Goal: Information Seeking & Learning: Learn about a topic

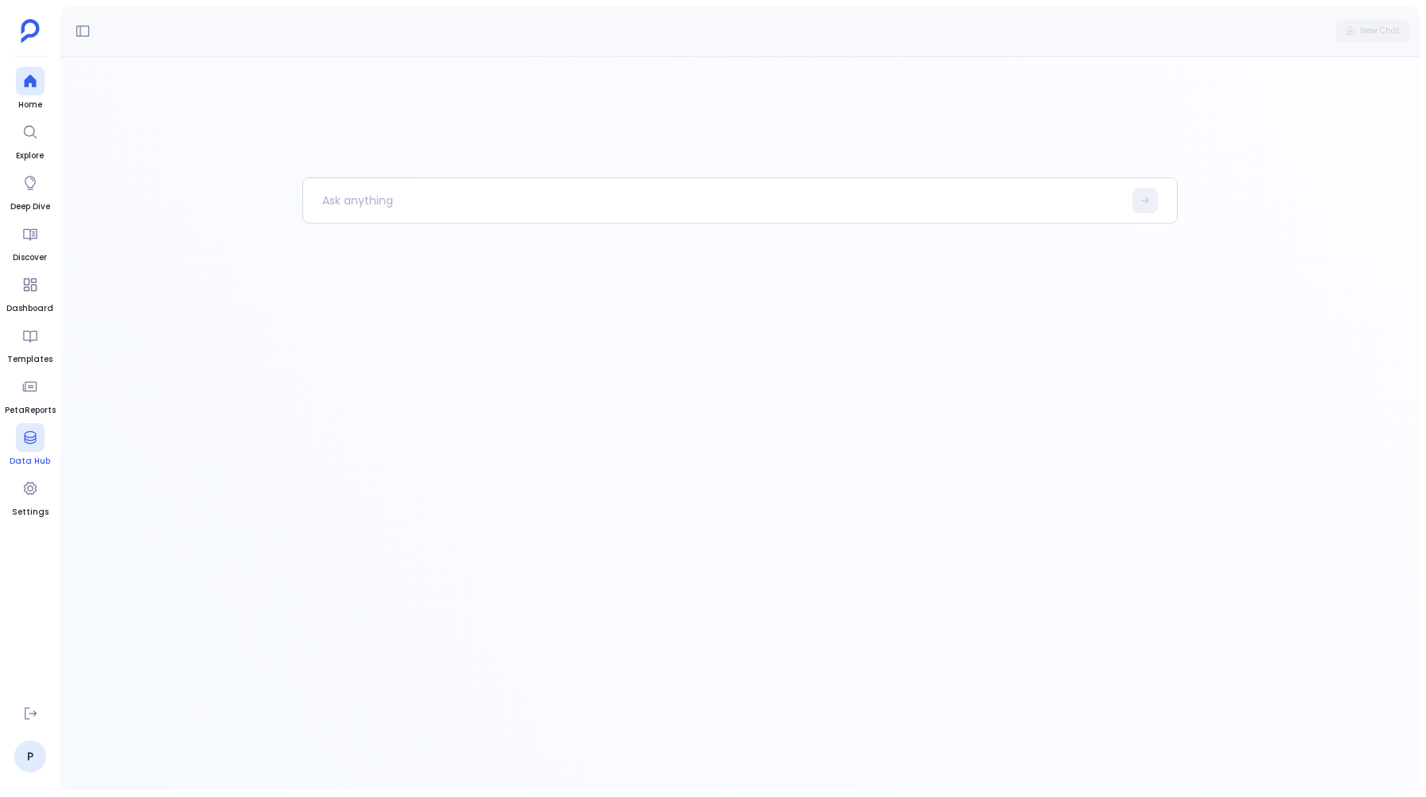
click at [37, 431] on icon at bounding box center [30, 438] width 16 height 16
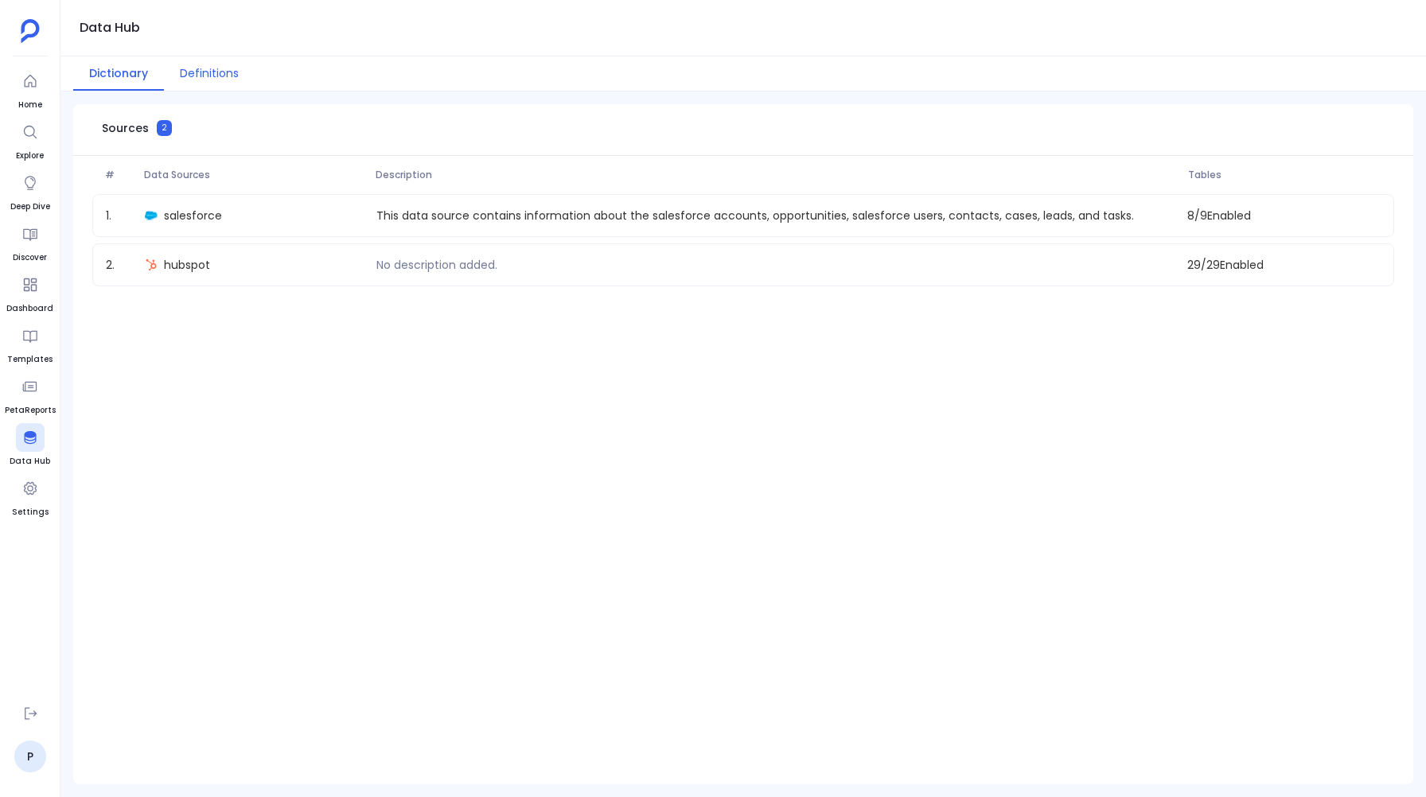
click at [220, 76] on button "Definitions" at bounding box center [209, 74] width 91 height 34
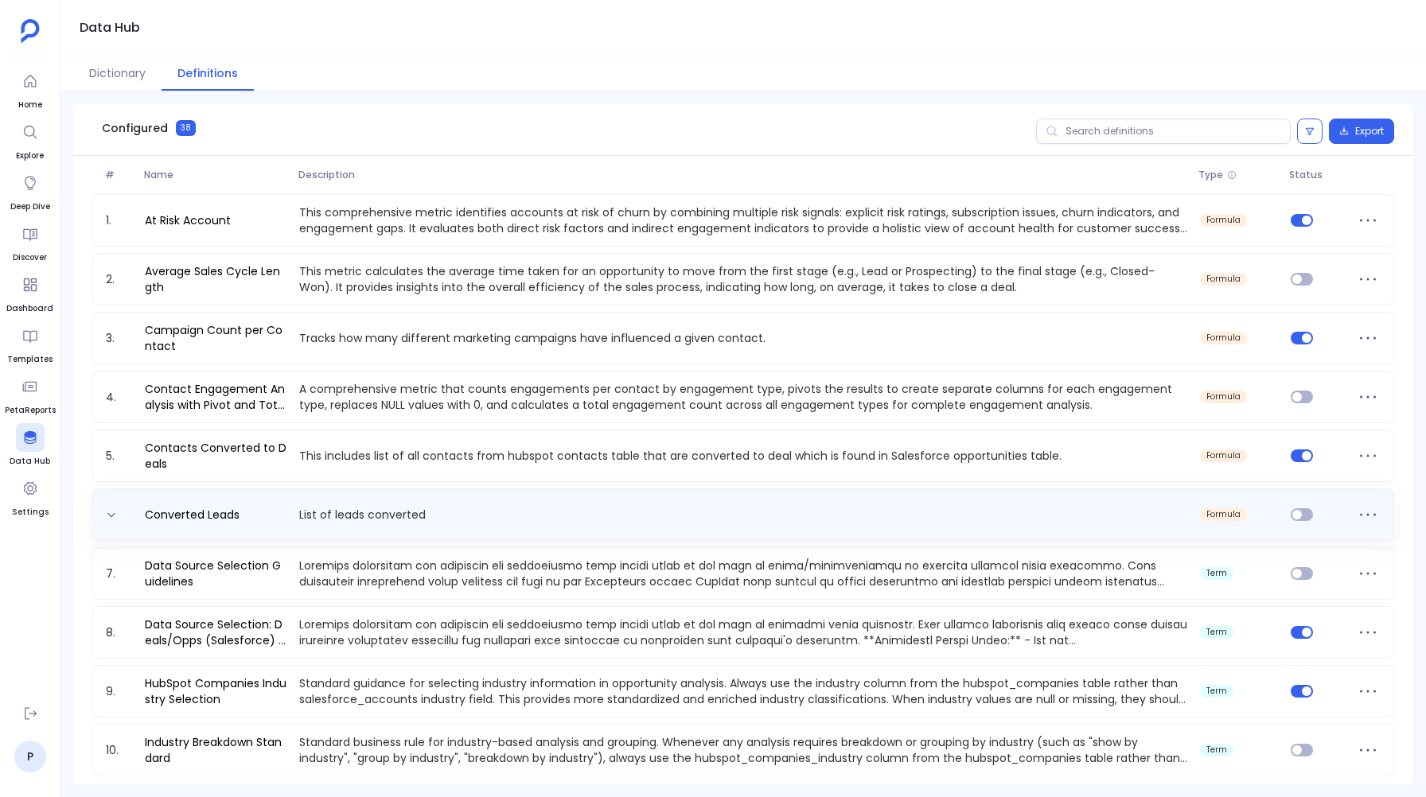
click at [1285, 530] on div "Converted Leads List of leads converted formula" at bounding box center [743, 515] width 1302 height 53
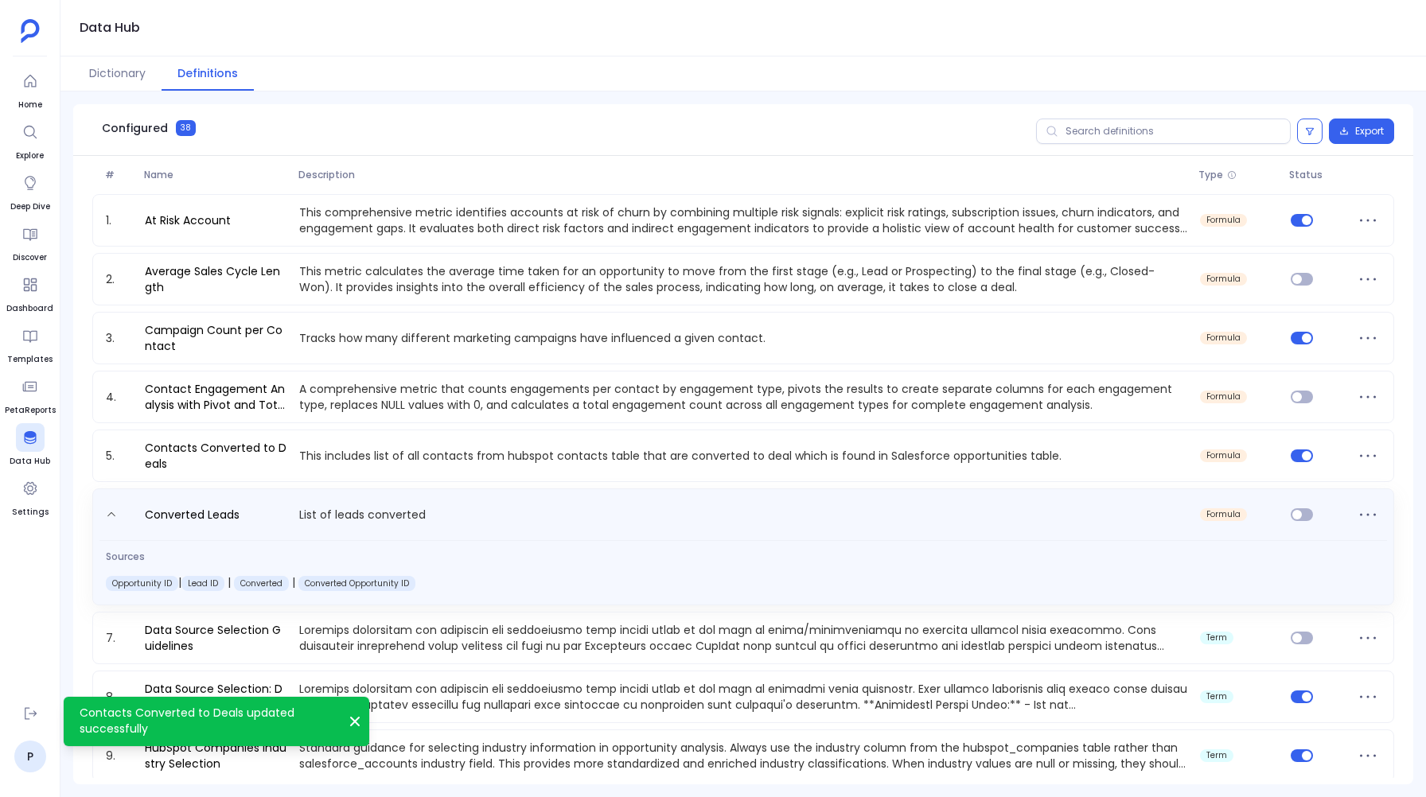
click at [1285, 520] on span at bounding box center [1316, 517] width 64 height 25
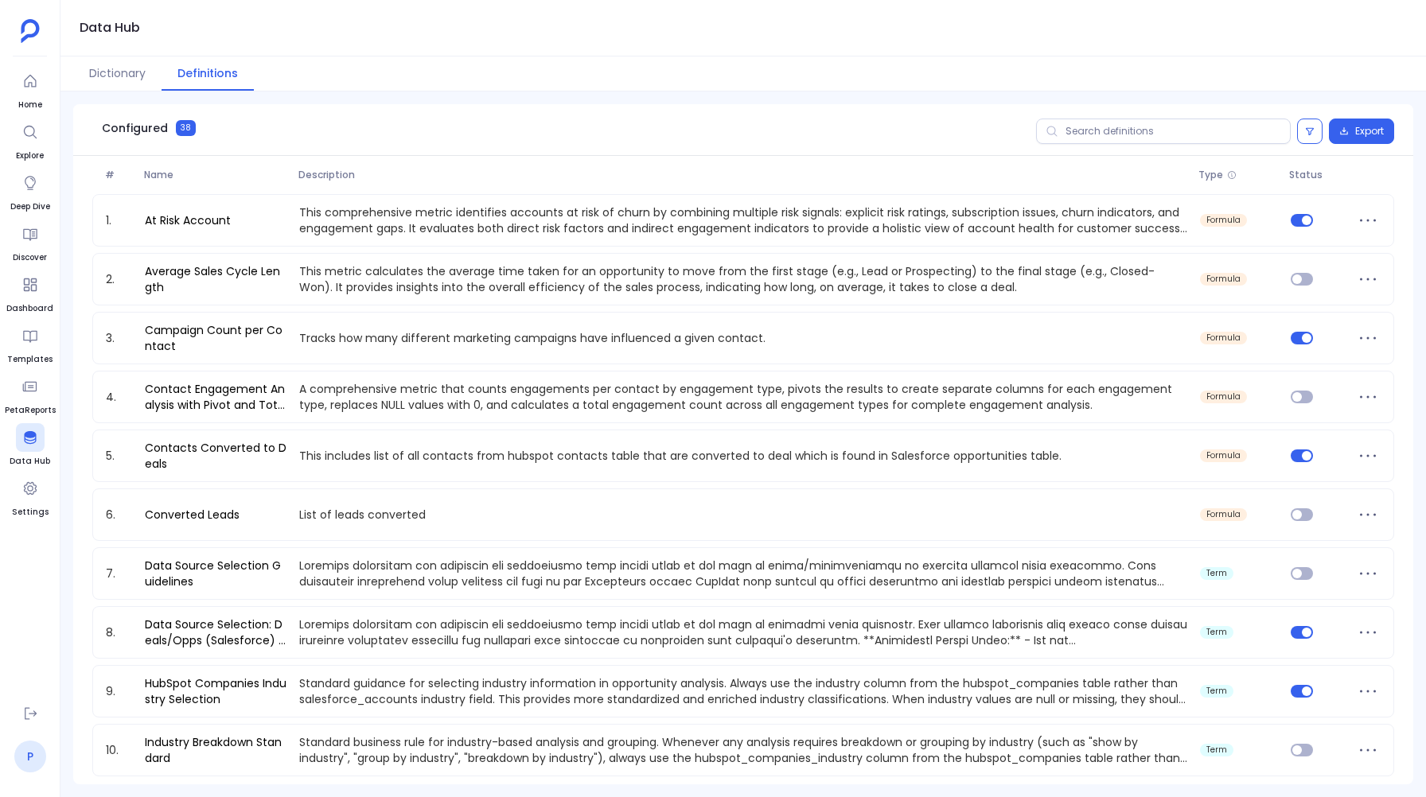
click at [24, 759] on link "P" at bounding box center [30, 757] width 32 height 32
